Goal: Register for event/course

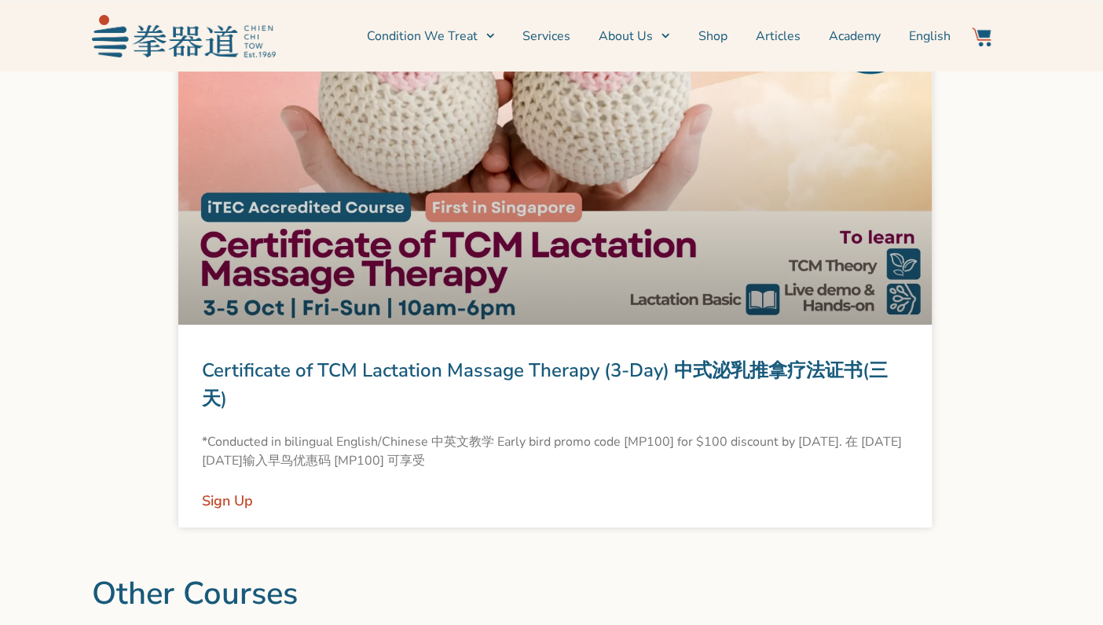
scroll to position [1488, 0]
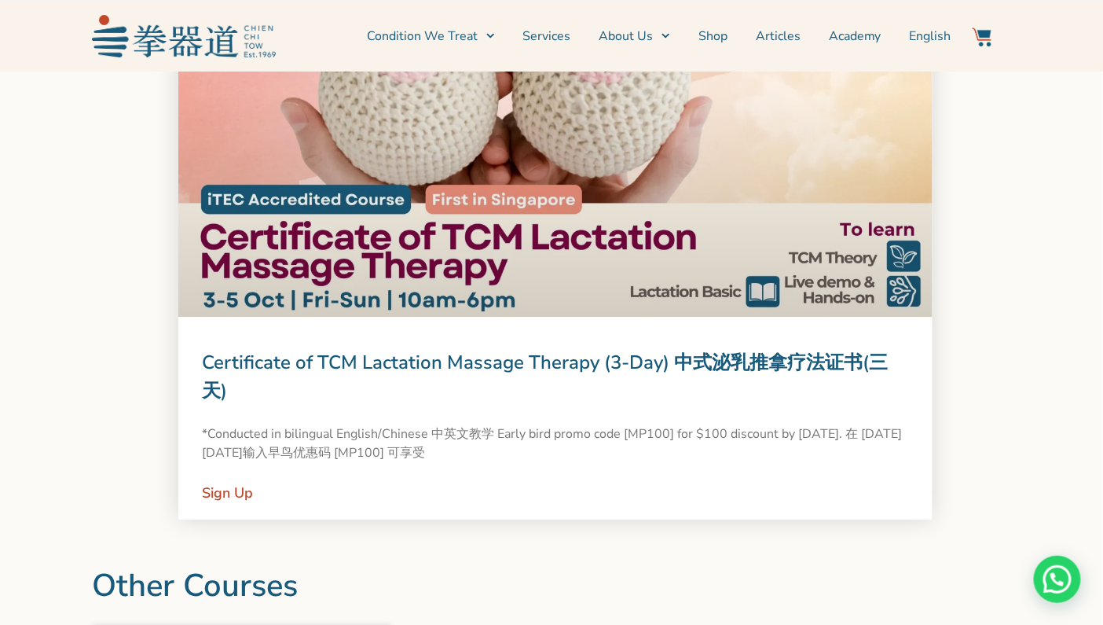
click at [440, 340] on div "Certificate of TCM Lactation Massage Therapy (3-Day) 中式泌乳推拿疗法证书(三天) *Conducted …" at bounding box center [555, 267] width 754 height 504
click at [425, 123] on link at bounding box center [555, 166] width 754 height 302
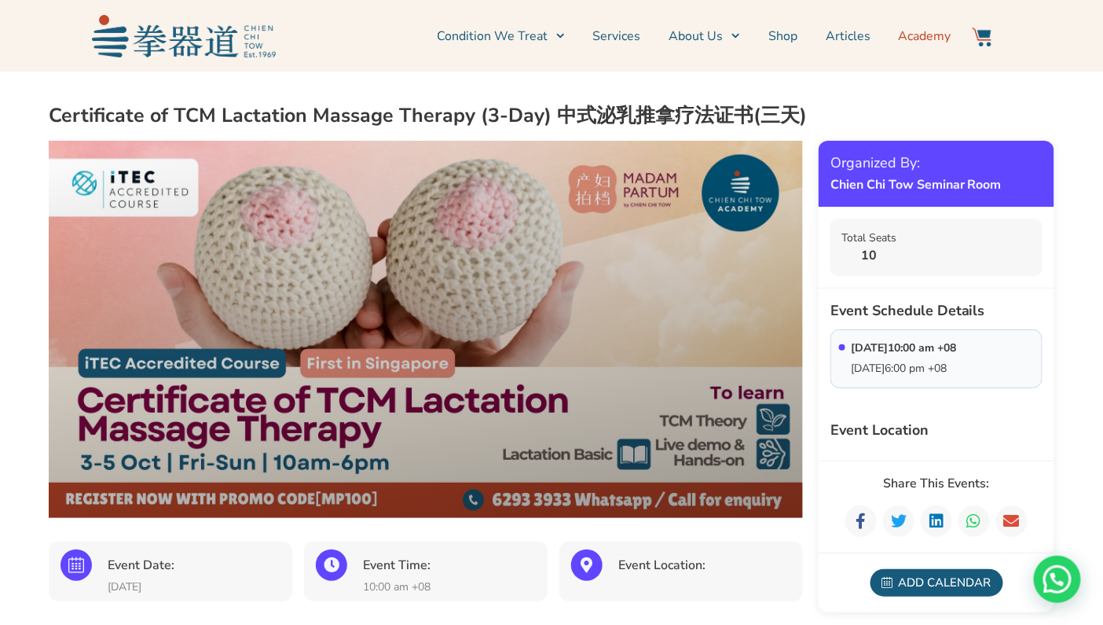
click at [924, 36] on link "Academy" at bounding box center [925, 35] width 53 height 39
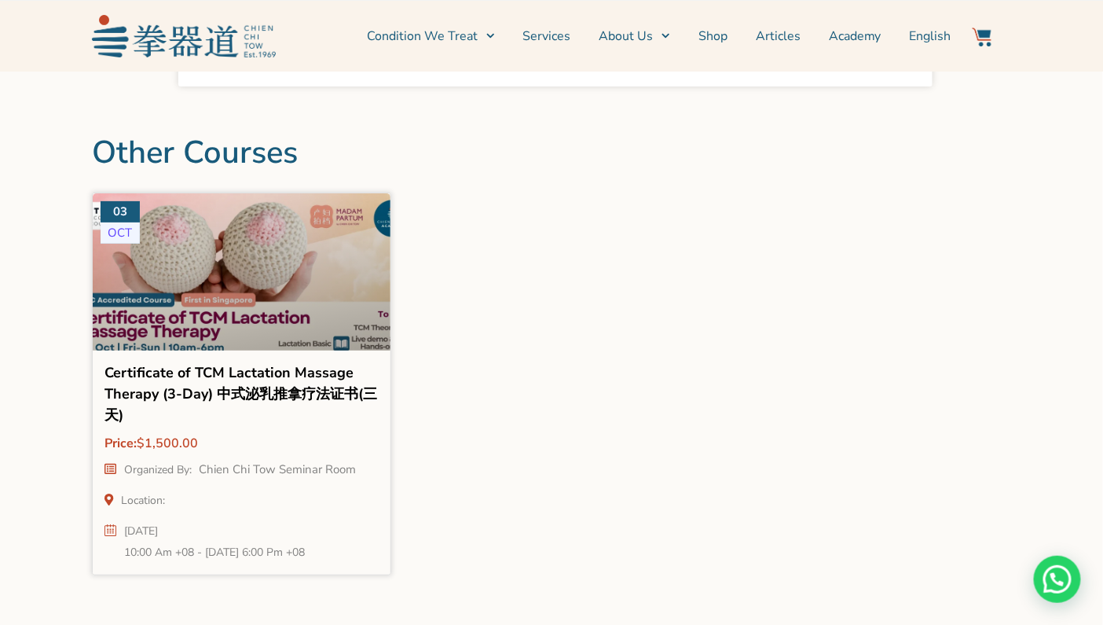
scroll to position [1922, 0]
